Goal: Task Accomplishment & Management: Use online tool/utility

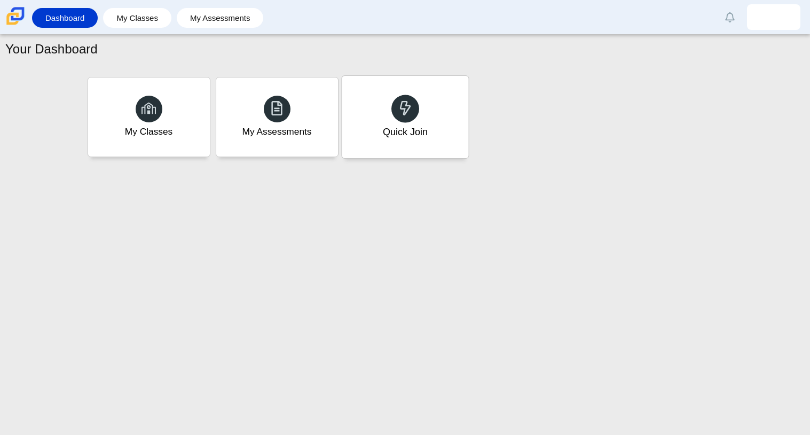
click at [375, 140] on div "Quick Join" at bounding box center [405, 117] width 127 height 82
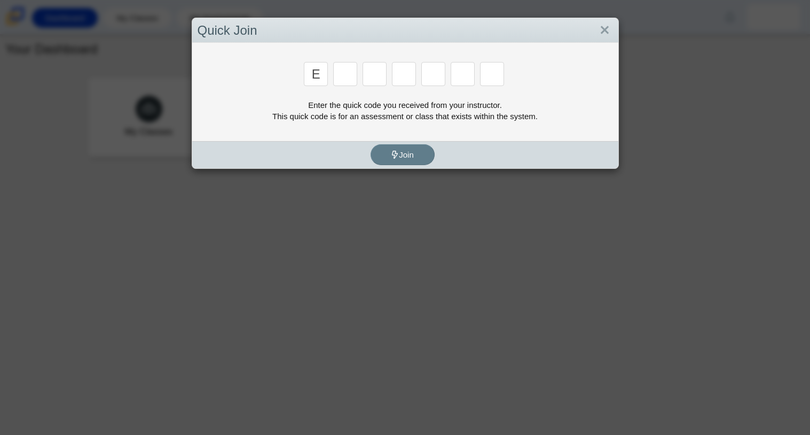
type input "e"
type input "x"
type input "e"
type input "c"
type input "s"
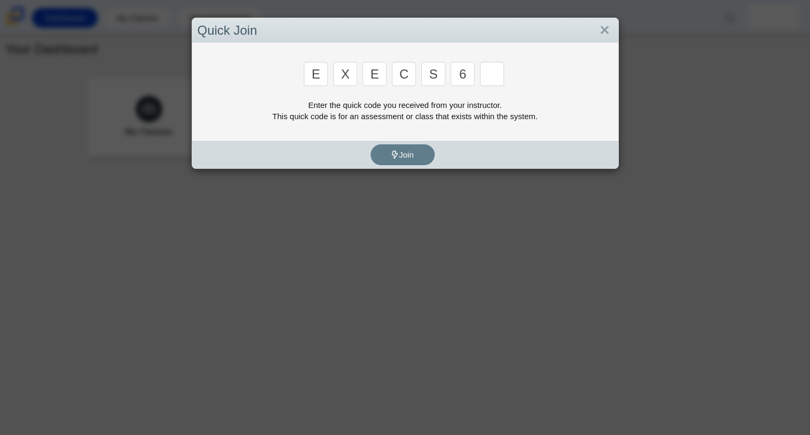
type input "6"
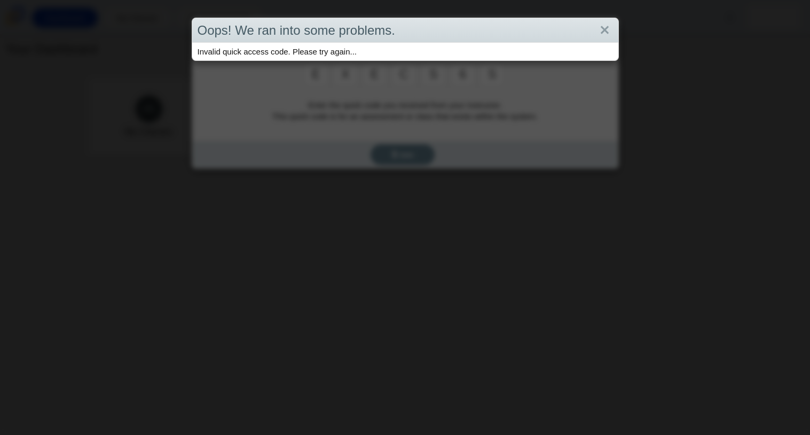
type input "s"
click at [601, 27] on link "Close" at bounding box center [605, 30] width 17 height 18
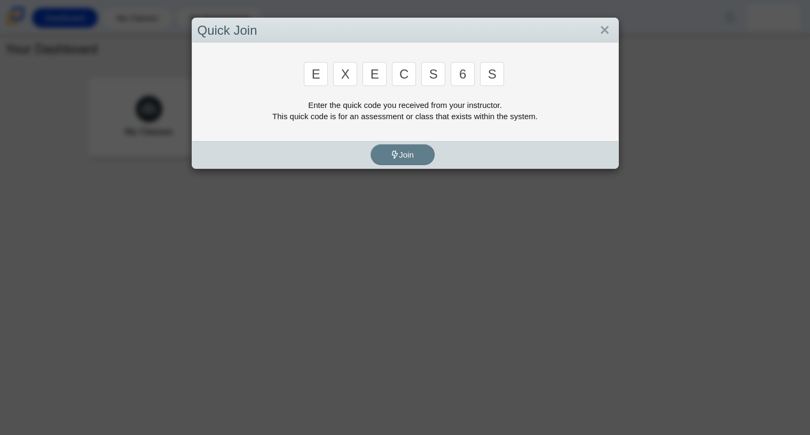
click at [493, 67] on input "s" at bounding box center [492, 74] width 24 height 24
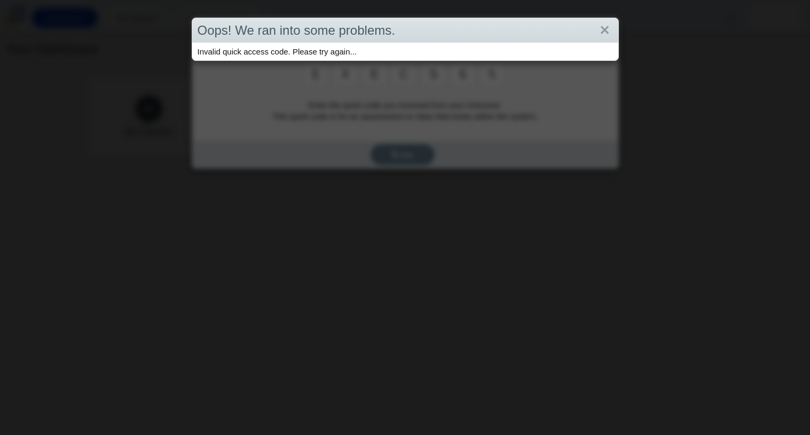
type input "5"
click at [610, 26] on link "Close" at bounding box center [605, 30] width 17 height 18
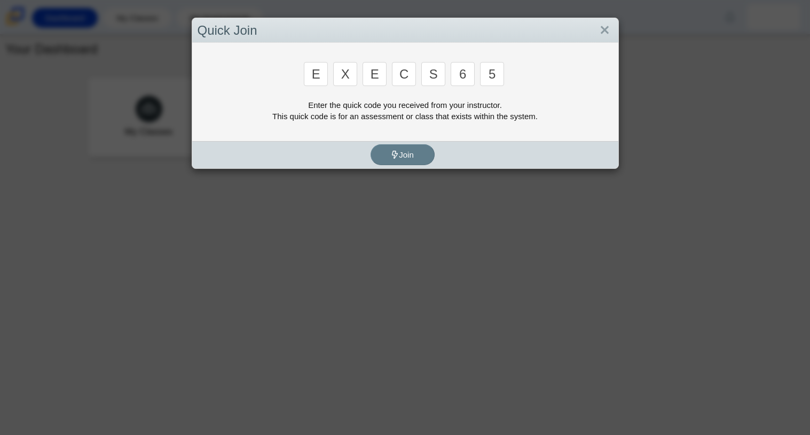
click at [438, 79] on input "s" at bounding box center [433, 74] width 24 height 24
type input "5"
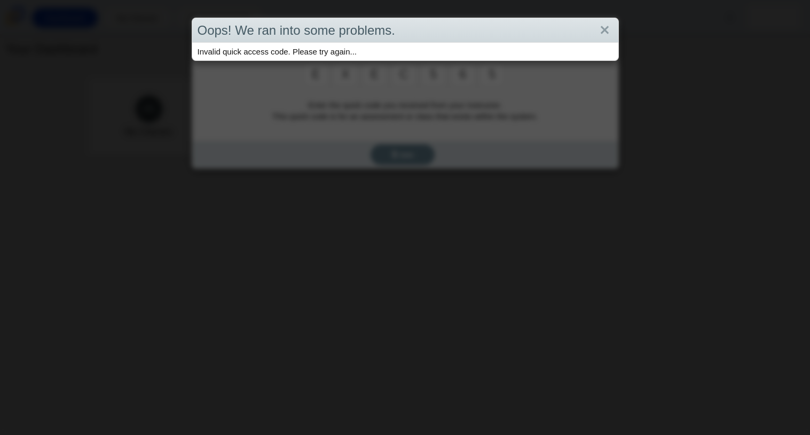
click at [617, 13] on div "Oops! We ran into some problems. Invalid quick access code. Please try again..." at bounding box center [405, 217] width 810 height 435
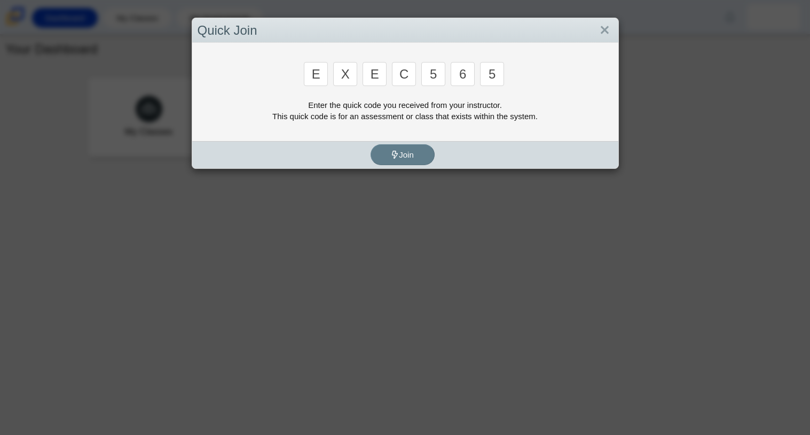
click at [496, 78] on input "5" at bounding box center [492, 74] width 24 height 24
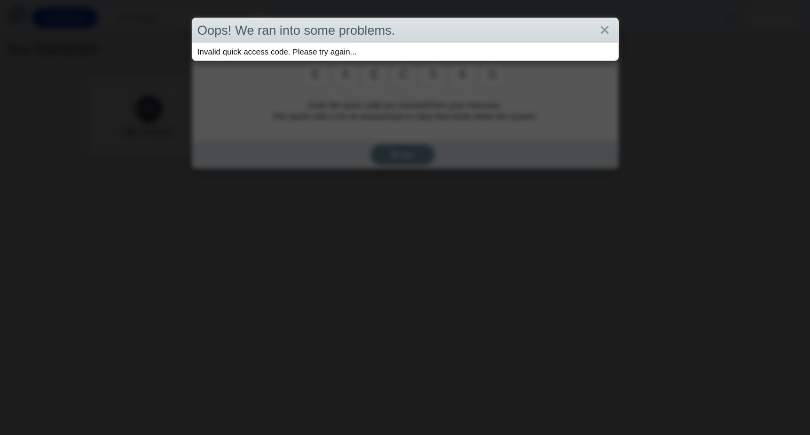
type input "s"
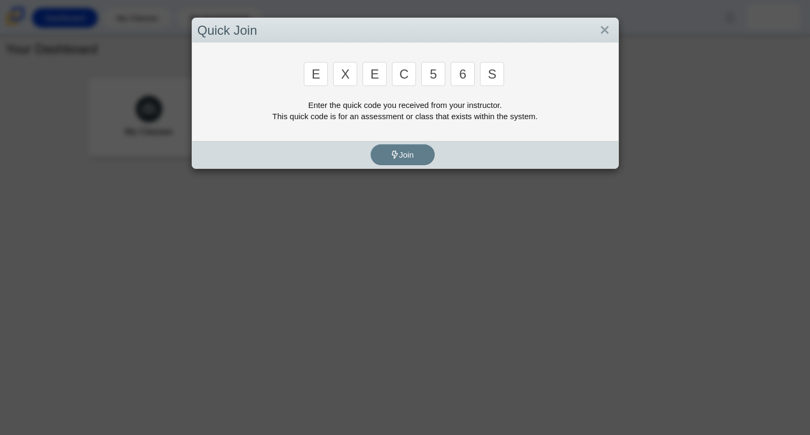
click at [317, 80] on input "e" at bounding box center [316, 74] width 24 height 24
type input "c"
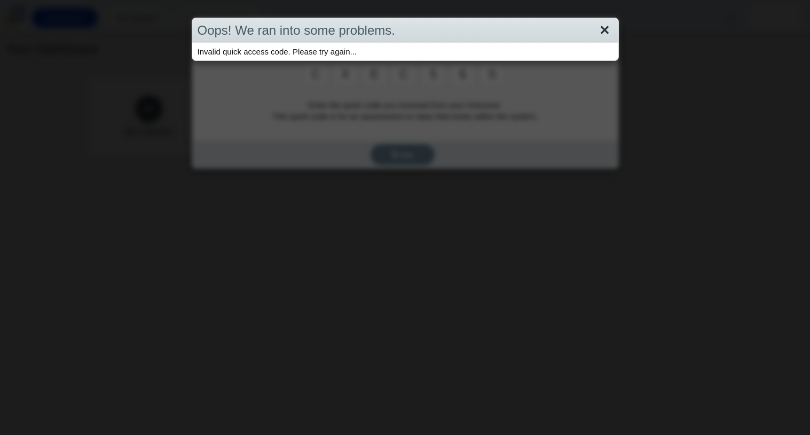
click at [604, 26] on link "Close" at bounding box center [605, 30] width 17 height 18
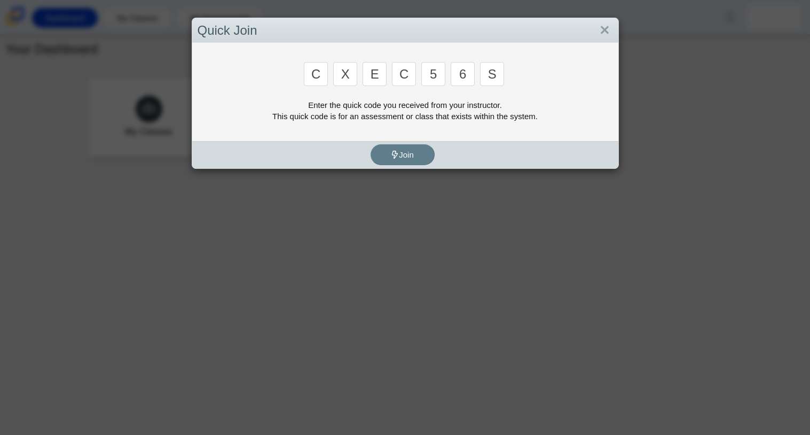
click at [438, 80] on input "5" at bounding box center [433, 74] width 24 height 24
type input "s"
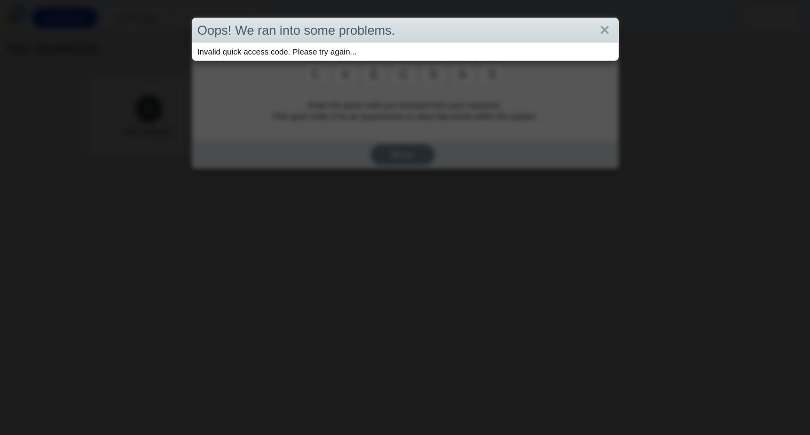
click at [613, 25] on div "Oops! We ran into some problems." at bounding box center [405, 30] width 426 height 25
click at [610, 27] on link "Close" at bounding box center [605, 30] width 17 height 18
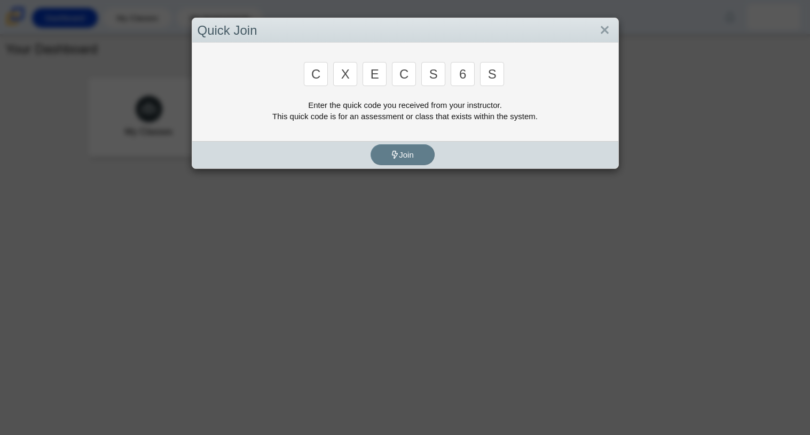
click at [382, 74] on input "e" at bounding box center [375, 74] width 24 height 24
type input "d"
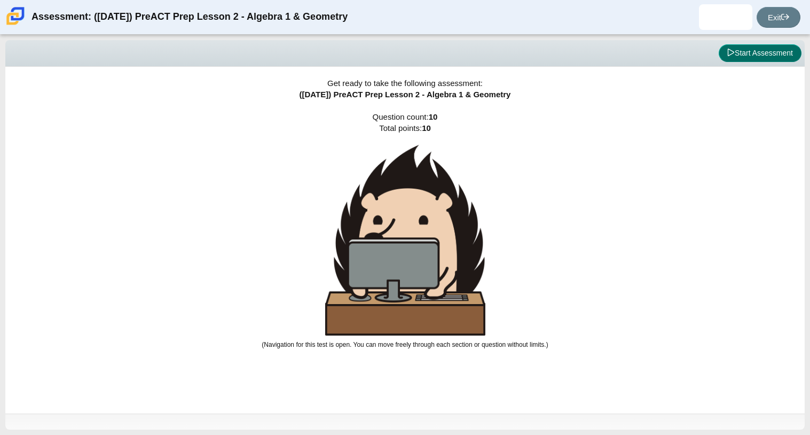
click at [735, 56] on button "Start Assessment" at bounding box center [760, 53] width 83 height 18
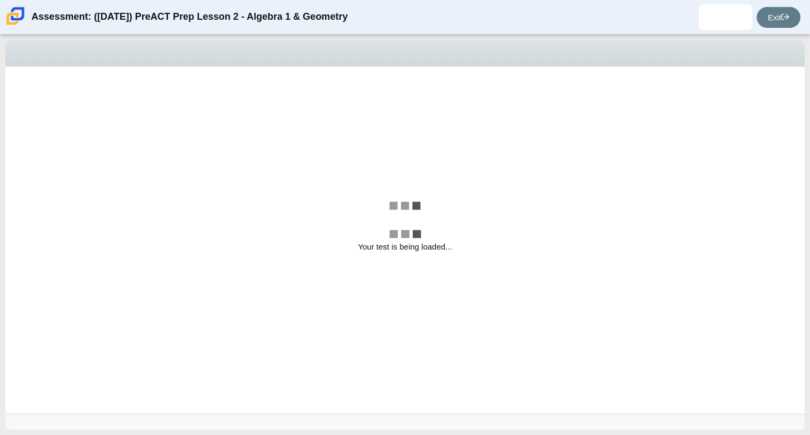
click at [406, 75] on div "Question Which of the following is the slope-intercept form of the equation − 8…" at bounding box center [386, 75] width 751 height 0
select select "bbf5d072-3e0b-44c4-9a12-6e7c9033f65b"
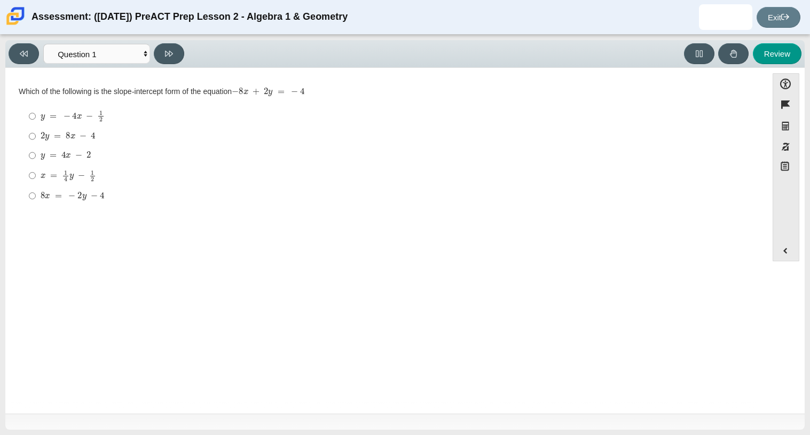
click at [76, 127] on mjx-container "2 y = 8 x − 4" at bounding box center [68, 135] width 55 height 20
click at [36, 127] on input "2 y = 8 x − 4 2 y = 8 x − 4" at bounding box center [32, 136] width 7 height 19
radio input "true"
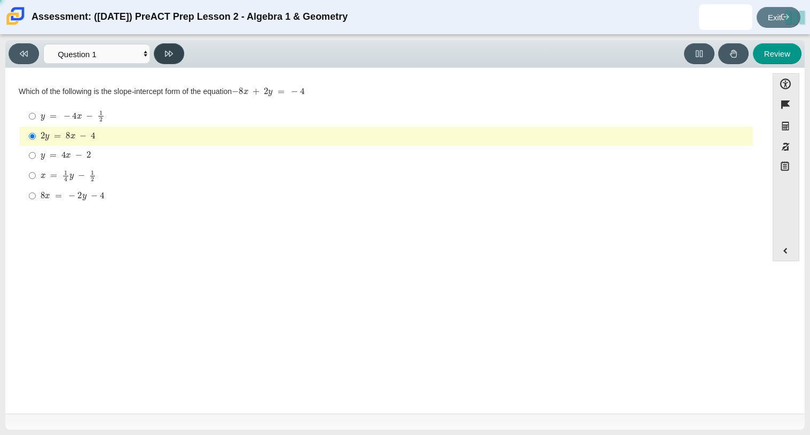
click at [162, 53] on button at bounding box center [169, 53] width 30 height 21
select select "ed62e223-81bd-4cbf-ab48-ab975844bd1f"
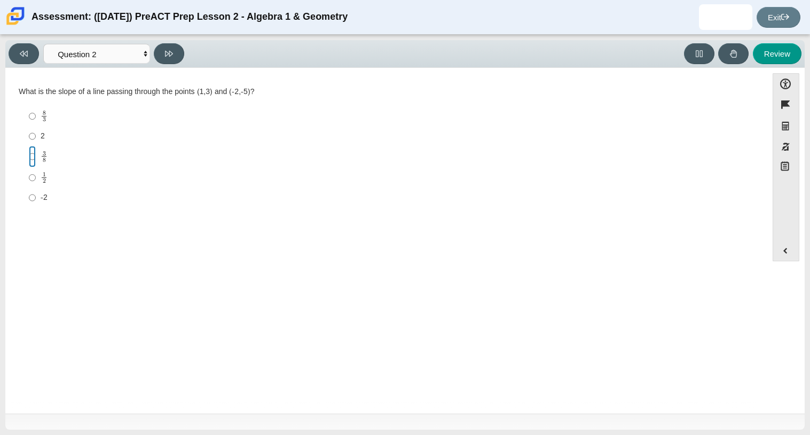
click at [32, 147] on input "3 8 3 eighths" at bounding box center [32, 156] width 7 height 21
radio input "true"
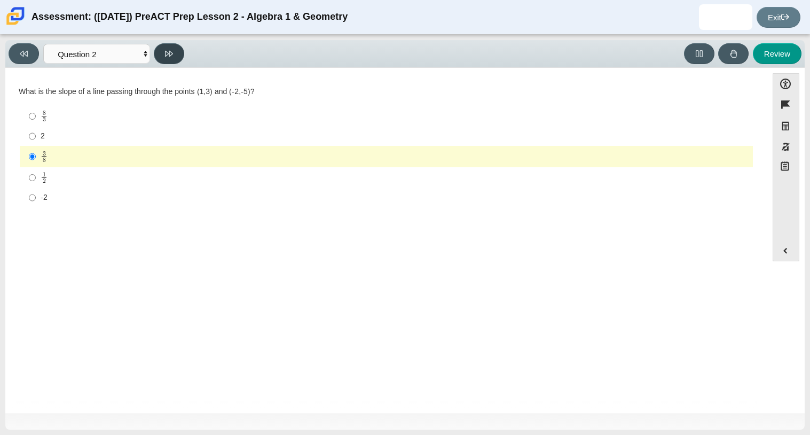
click at [163, 43] on button at bounding box center [169, 53] width 30 height 21
select select "97f4f5fa-a52e-4fed-af51-565bfcdf47cb"
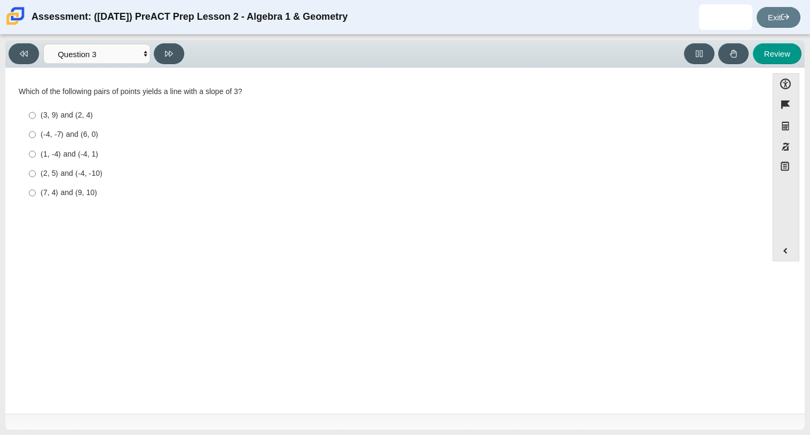
click at [76, 150] on div "(1, -4) and (-4, 1)" at bounding box center [395, 154] width 708 height 11
click at [36, 150] on input "(1, -4) and (-4, 1) (1, -4) and (-4, 1)" at bounding box center [32, 153] width 7 height 19
radio input "true"
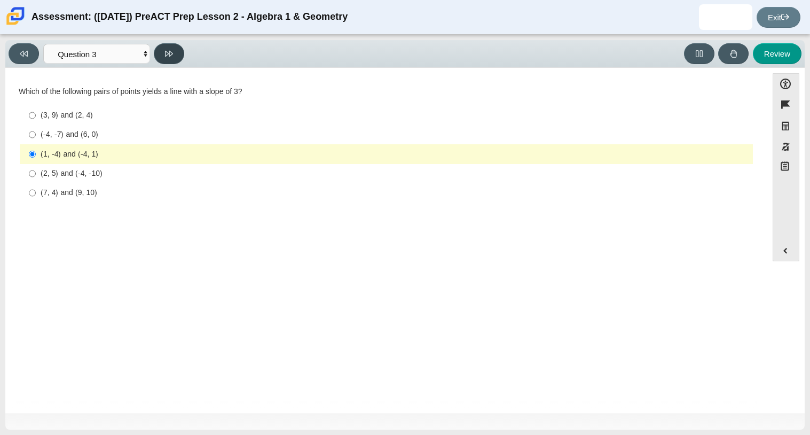
click at [159, 59] on button at bounding box center [169, 53] width 30 height 21
select select "89427bb7-e313-4f00-988f-8b8255897029"
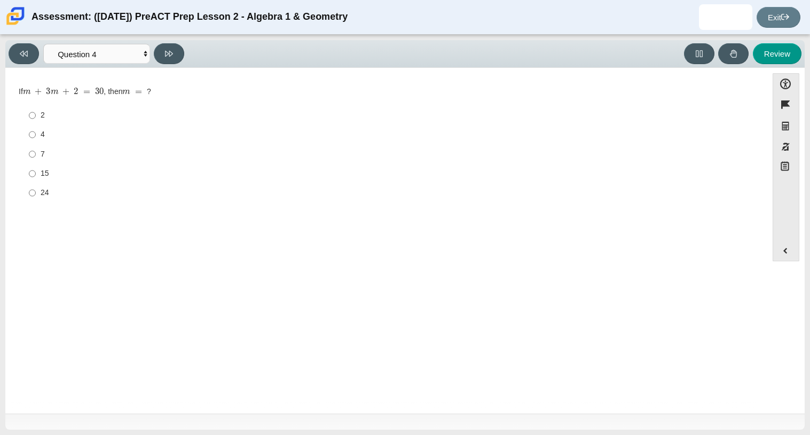
click at [42, 177] on div "15" at bounding box center [395, 173] width 708 height 11
click at [36, 177] on input "15 15" at bounding box center [32, 173] width 7 height 19
radio input "true"
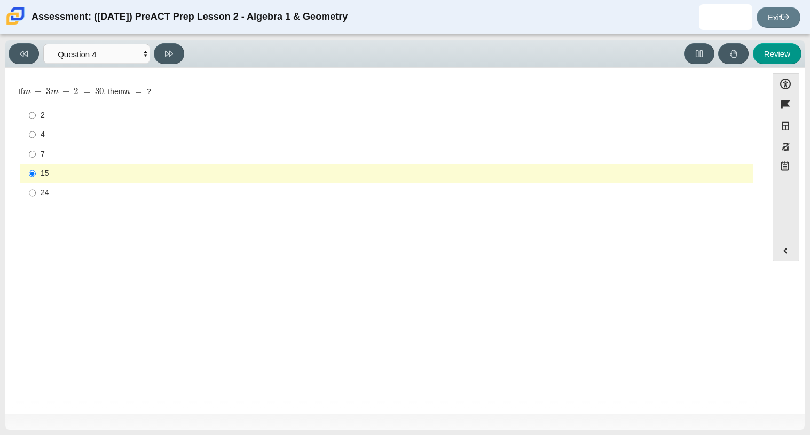
click at [158, 66] on div "Viewing Question 4 of 10 in Pacing Mode Questions Question 1 Question 2 Questio…" at bounding box center [405, 54] width 800 height 28
click at [167, 50] on icon at bounding box center [169, 54] width 8 height 8
select select "489dcffd-4e6a-49cf-a9d6-ad1d4a911a4e"
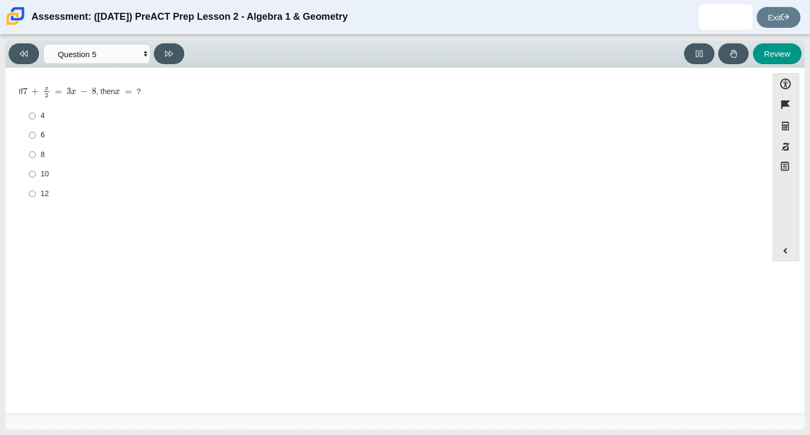
click at [36, 115] on label "4 4" at bounding box center [387, 115] width 732 height 19
click at [36, 115] on input "4 4" at bounding box center [32, 115] width 7 height 19
radio input "true"
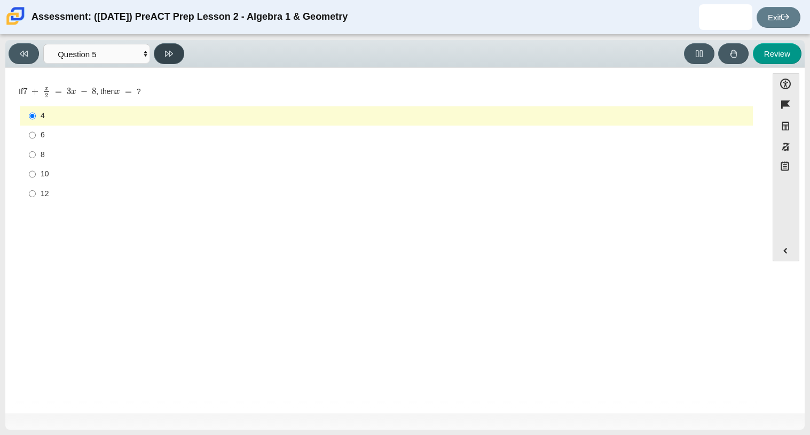
click at [167, 53] on icon at bounding box center [169, 54] width 8 height 8
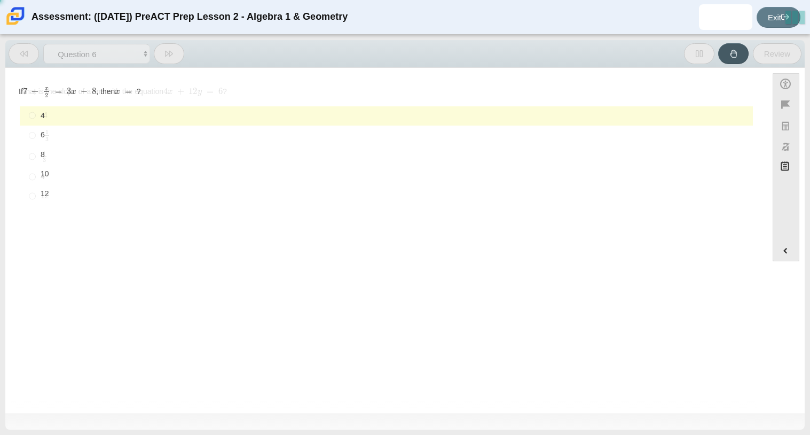
click at [167, 53] on icon at bounding box center [169, 54] width 8 height 8
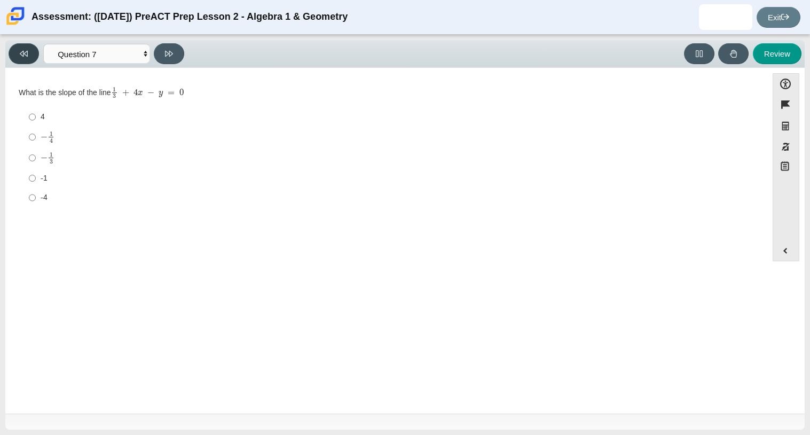
click at [29, 53] on button at bounding box center [24, 53] width 30 height 21
select select "210571de-36a6-4d8e-a361-ceff8ef801dc"
click at [29, 154] on input "1 3 1 third" at bounding box center [32, 156] width 7 height 21
radio input "true"
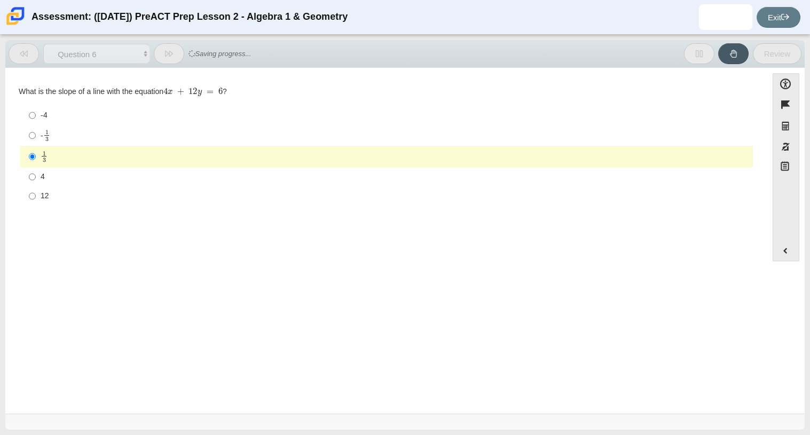
click at [37, 178] on label "4 4" at bounding box center [387, 176] width 732 height 19
click at [36, 178] on input "4 4" at bounding box center [32, 176] width 7 height 19
radio input "true"
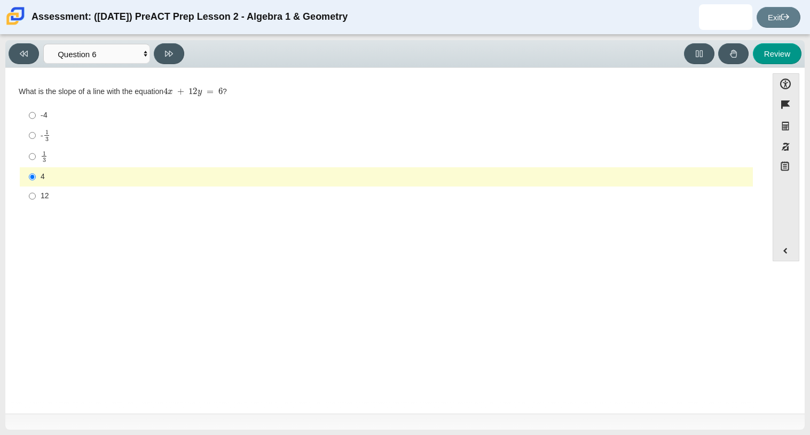
click at [43, 119] on div "-4" at bounding box center [395, 115] width 708 height 11
click at [36, 119] on input "-4 -4" at bounding box center [32, 115] width 7 height 19
radio input "true"
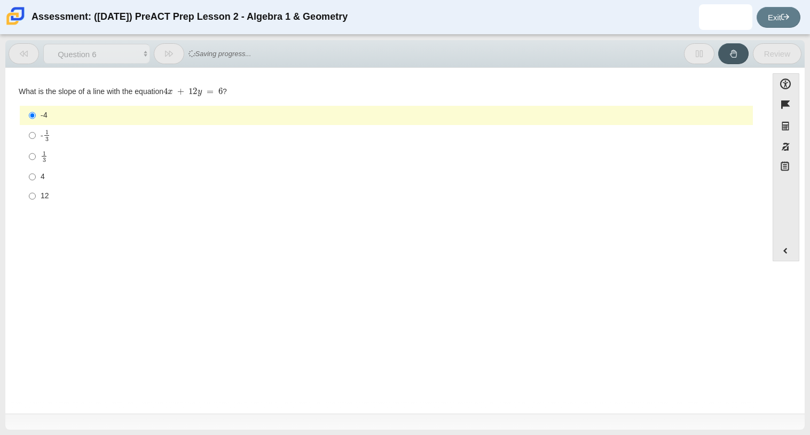
click at [185, 55] on div "Viewing Question 6 of 10 in Pacing Mode Questions Question 1 Question 2 Questio…" at bounding box center [130, 53] width 242 height 21
click at [174, 55] on button at bounding box center [169, 53] width 30 height 21
select select "ec95ace6-bebc-42b8-9428-40567494d4da"
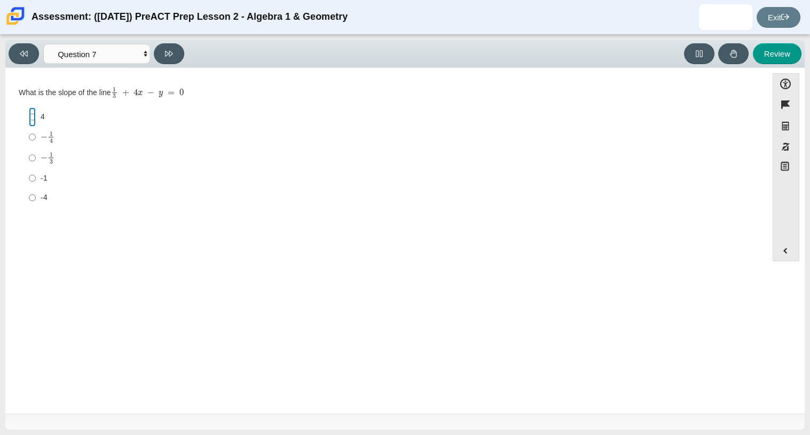
click at [35, 117] on input "4 4" at bounding box center [32, 116] width 7 height 19
radio input "true"
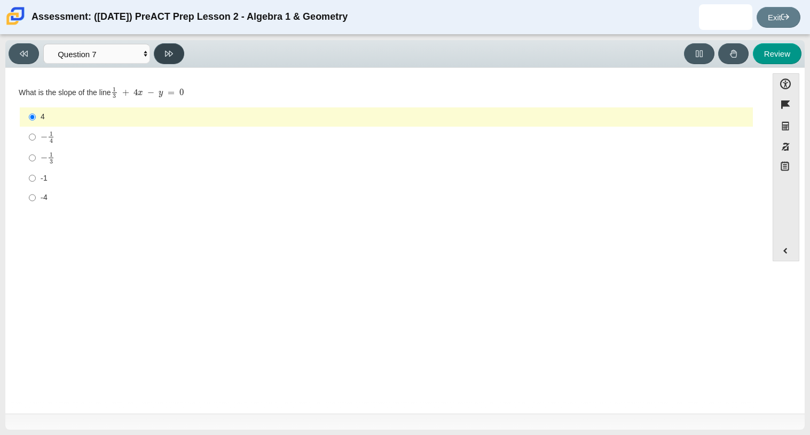
click at [169, 48] on button at bounding box center [169, 53] width 30 height 21
select select "ce81fe10-bf29-4b5e-8bd7-4f47f2fed4d8"
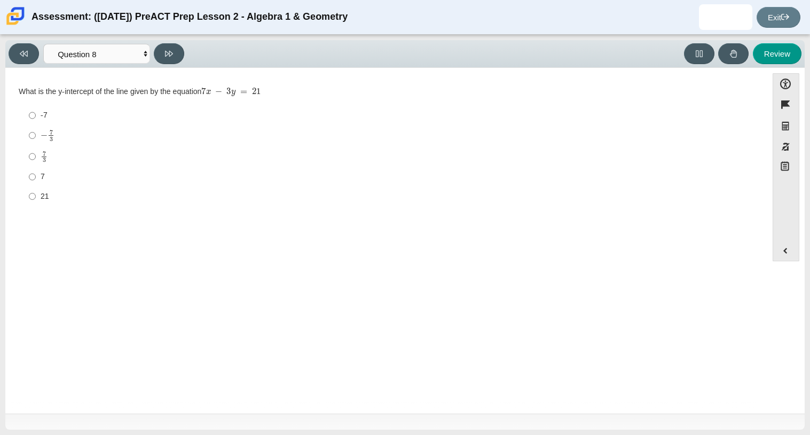
click at [58, 116] on div "-7" at bounding box center [395, 115] width 708 height 11
click at [36, 116] on input "-7 -7" at bounding box center [32, 115] width 7 height 19
radio input "true"
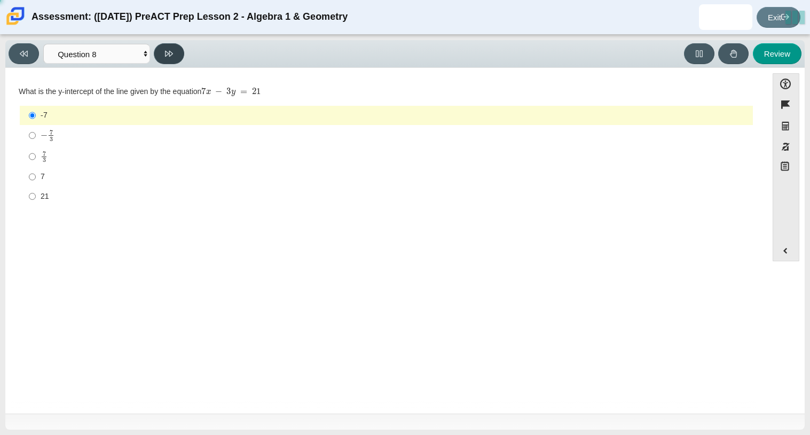
click at [161, 54] on button at bounding box center [169, 53] width 30 height 21
select select "14773eaf-2ca1-47ae-afe7-a624a56f34b3"
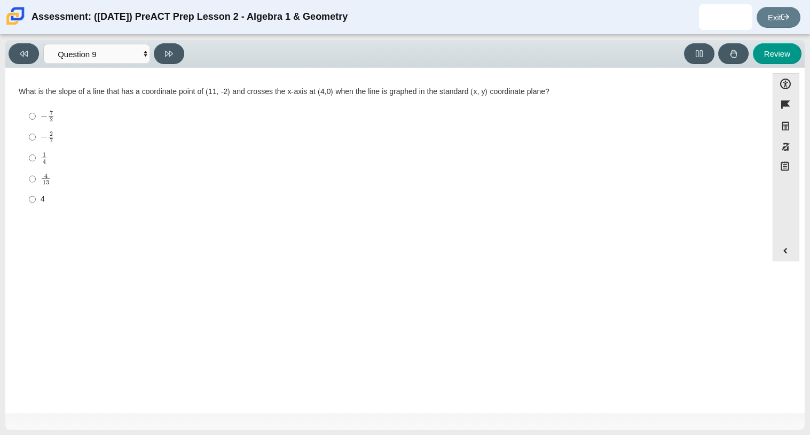
click at [43, 179] on mjx-line "Assessment items" at bounding box center [46, 178] width 8 height 1
click at [36, 179] on input "4 13 4 over 13" at bounding box center [32, 178] width 7 height 21
radio input "true"
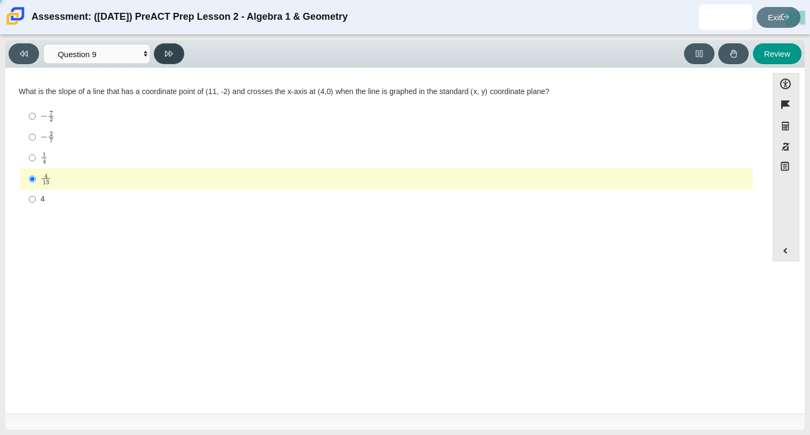
click at [174, 56] on button at bounding box center [169, 53] width 30 height 21
select select "96b71634-eacb-4f7e-8aef-411727d9bcba"
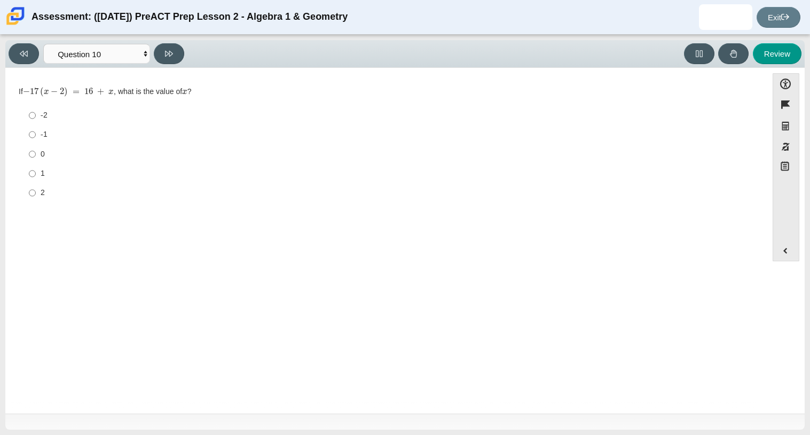
click at [37, 164] on label "1 1" at bounding box center [387, 173] width 732 height 19
click at [36, 164] on input "1 1" at bounding box center [32, 173] width 7 height 19
radio input "true"
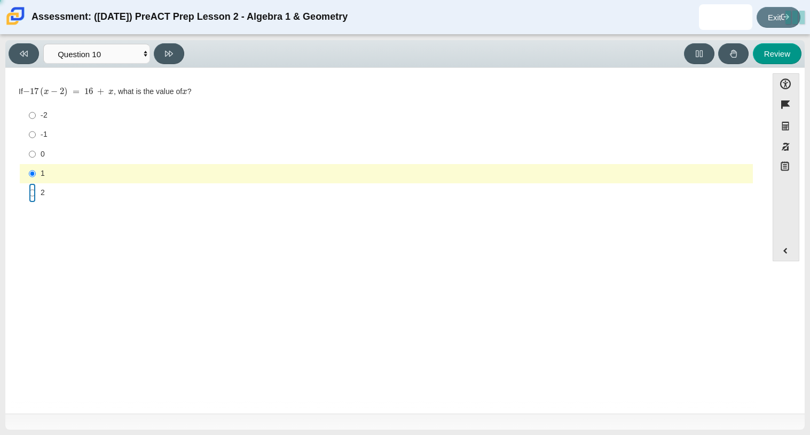
click at [33, 186] on input "2 2" at bounding box center [32, 192] width 7 height 19
radio input "true"
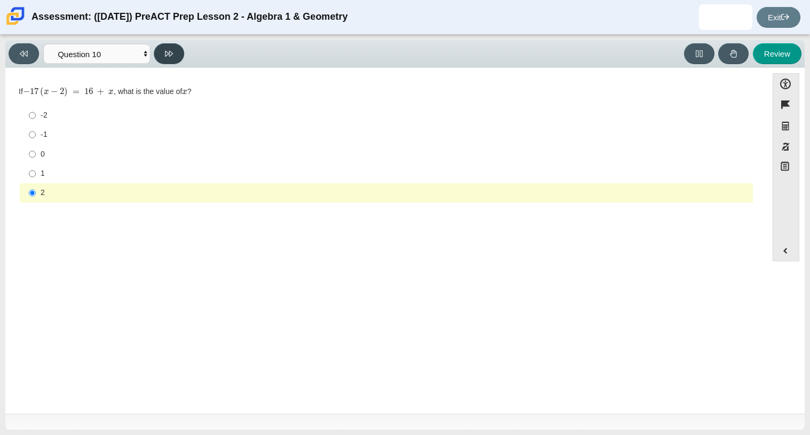
click at [169, 56] on icon at bounding box center [169, 54] width 8 height 8
select select "review"
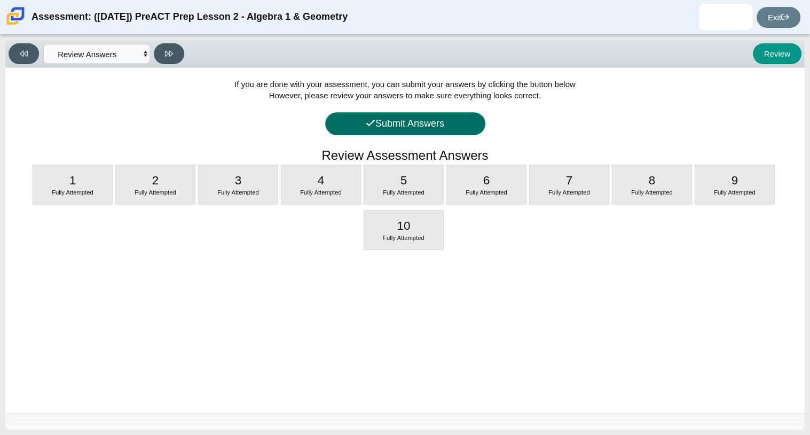
click at [458, 114] on button "Submit Answers" at bounding box center [405, 123] width 160 height 23
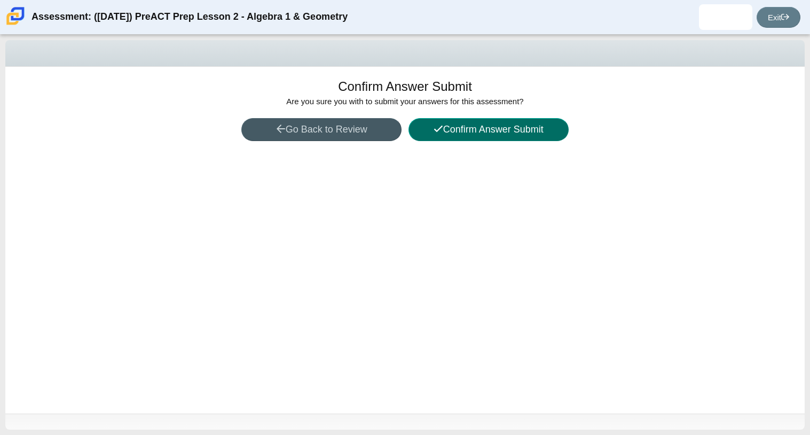
click at [459, 126] on button "Confirm Answer Submit" at bounding box center [489, 129] width 160 height 23
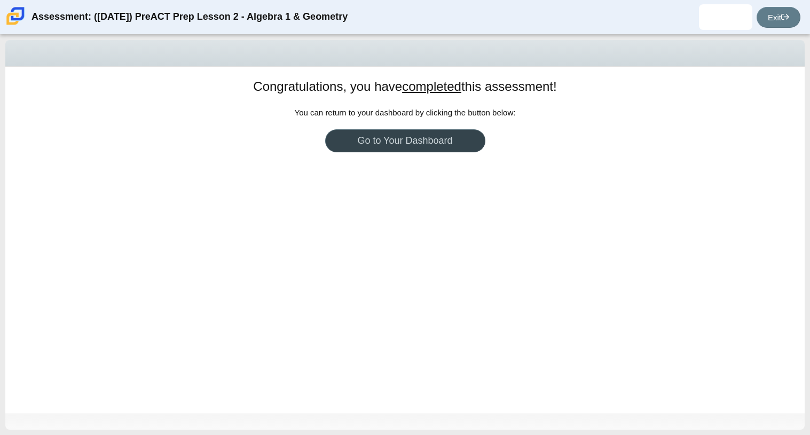
click at [444, 139] on link "Go to Your Dashboard" at bounding box center [405, 140] width 160 height 23
